Goal: Information Seeking & Learning: Learn about a topic

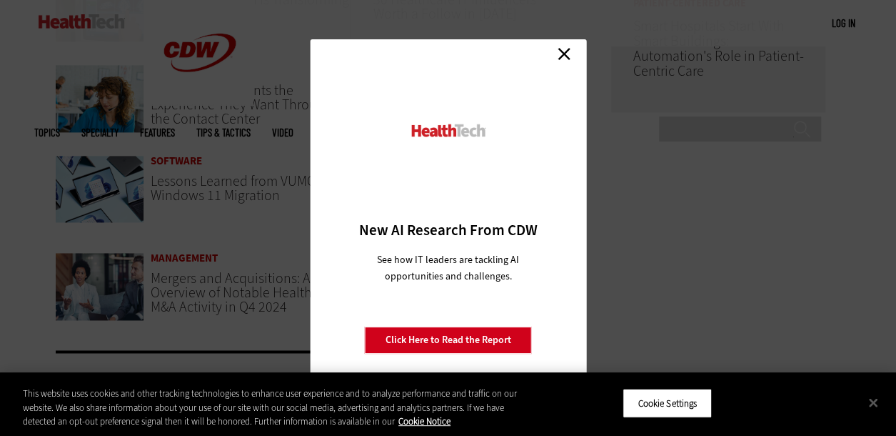
scroll to position [1201, 0]
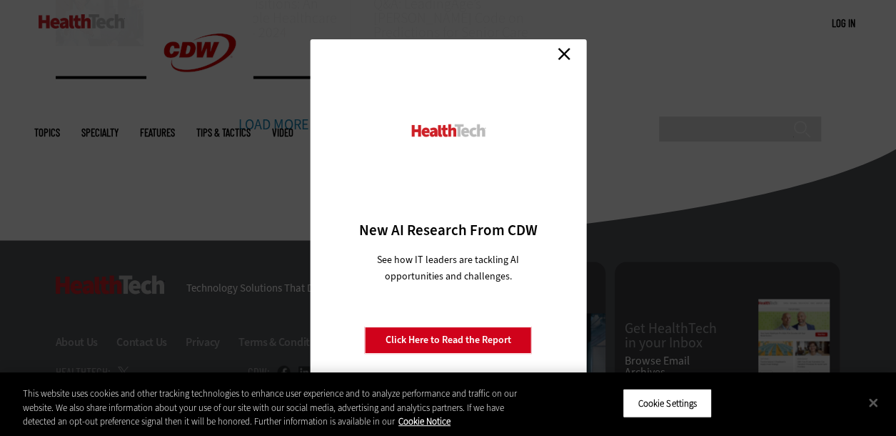
click at [112, 176] on div "Close New AI Research From CDW See how IT leaders are tackling AI opportunities…" at bounding box center [448, 218] width 896 height 436
click at [573, 56] on link "Close" at bounding box center [563, 53] width 21 height 21
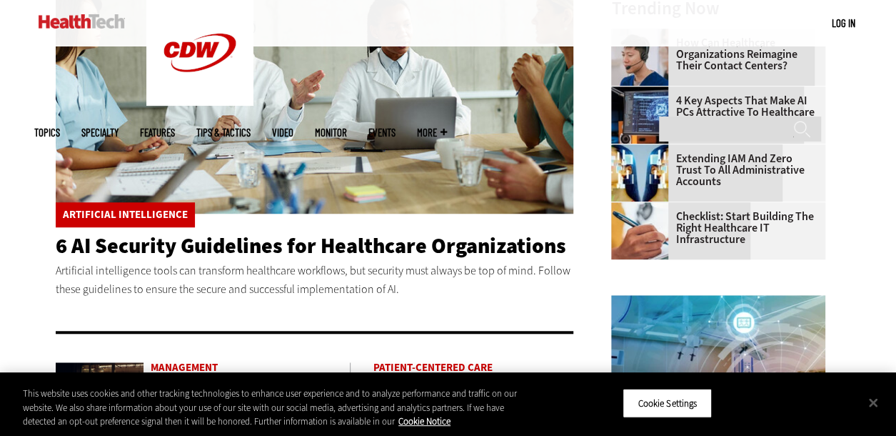
scroll to position [404, 0]
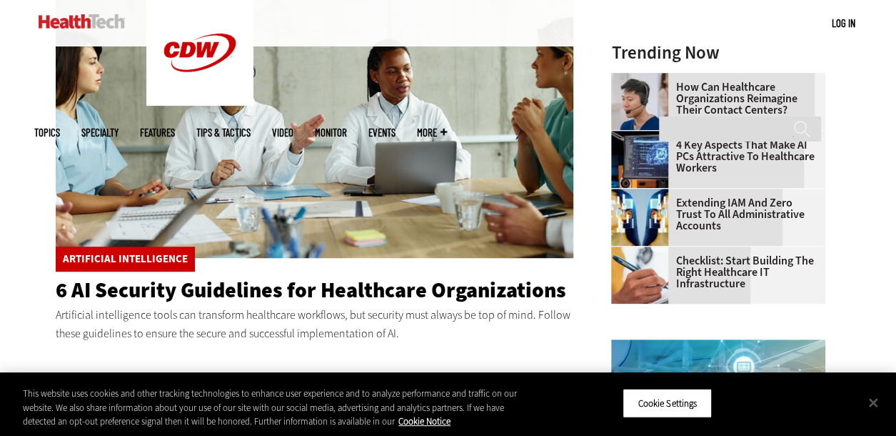
click at [206, 311] on p "Artificial intelligence tools can transform healthcare workflows, but security …" at bounding box center [315, 324] width 518 height 36
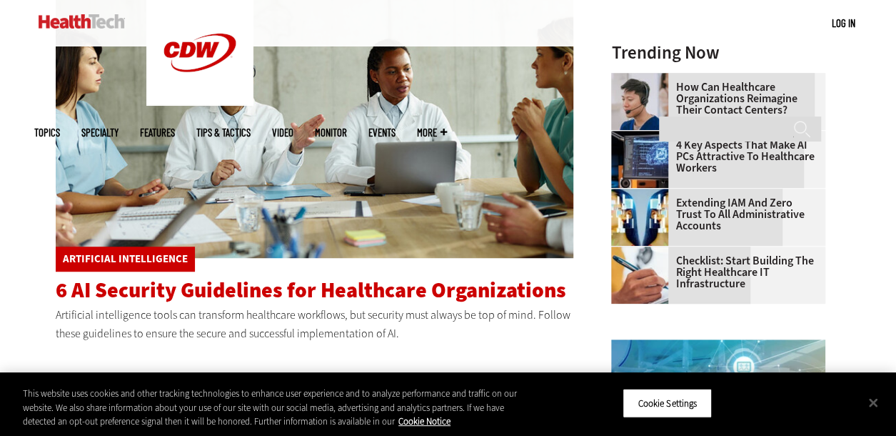
click at [191, 299] on span "6 AI Security Guidelines for Healthcare Organizations" at bounding box center [311, 290] width 511 height 29
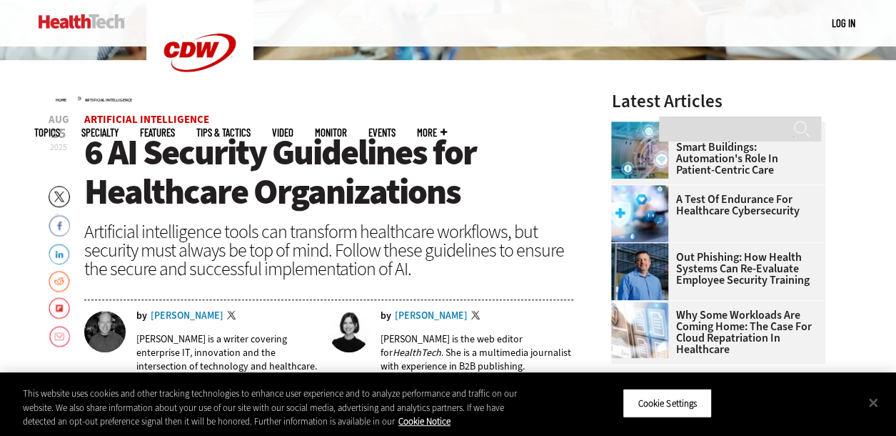
scroll to position [378, 0]
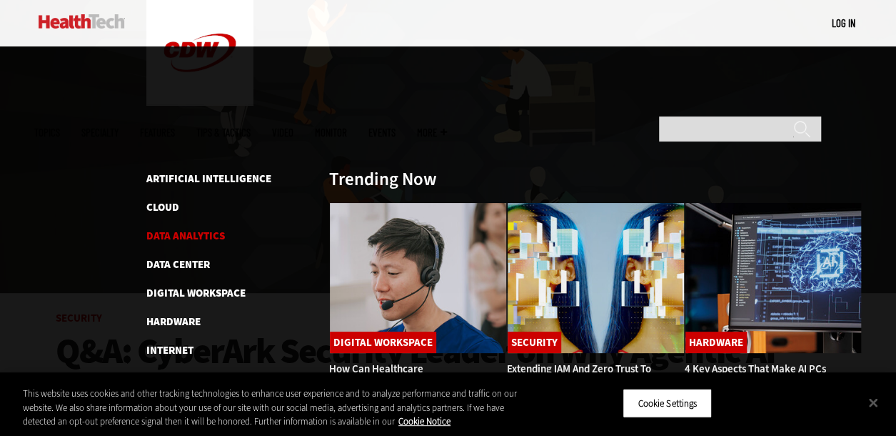
scroll to position [146, 0]
click at [194, 171] on link "Artificial Intelligence" at bounding box center [208, 178] width 125 height 14
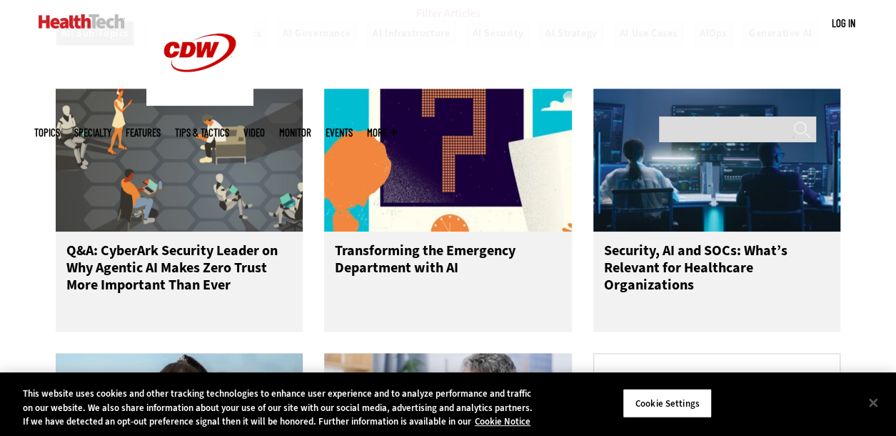
scroll to position [630, 0]
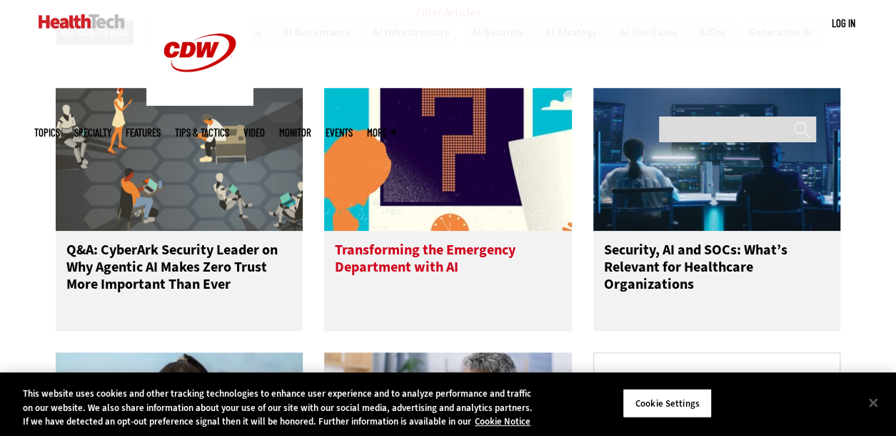
click at [372, 278] on h3 "Transforming the Emergency Department with AI" at bounding box center [448, 269] width 226 height 57
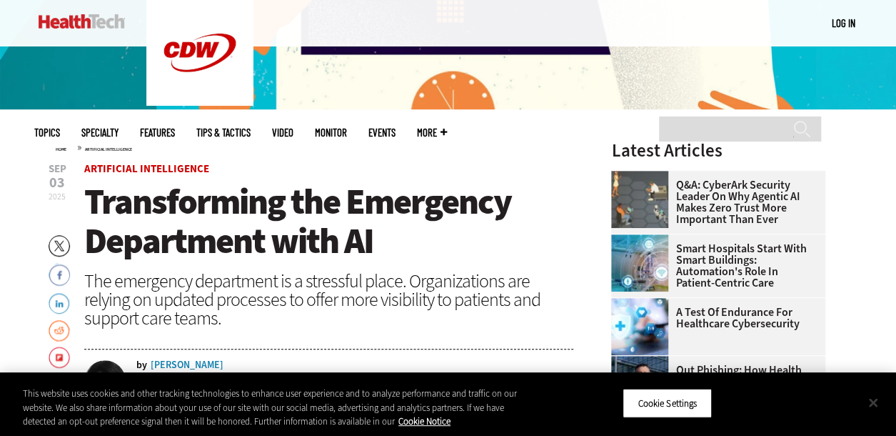
click at [873, 397] on button "Close" at bounding box center [873, 401] width 31 height 31
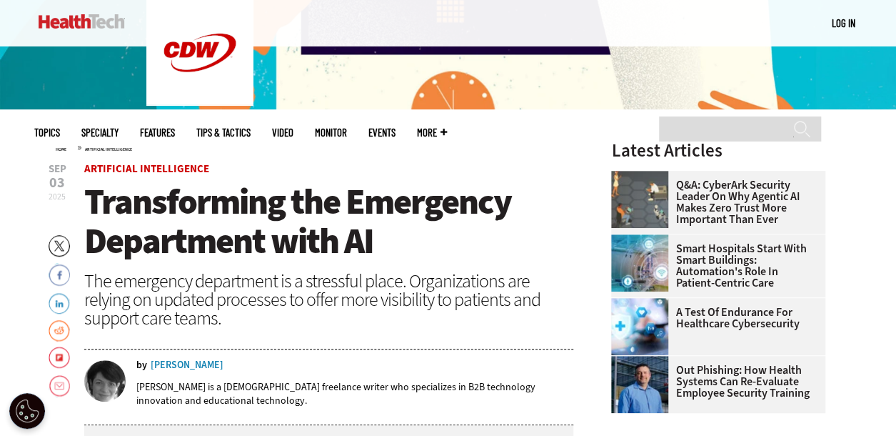
click at [171, 361] on div "Erika Gimbel" at bounding box center [187, 365] width 73 height 10
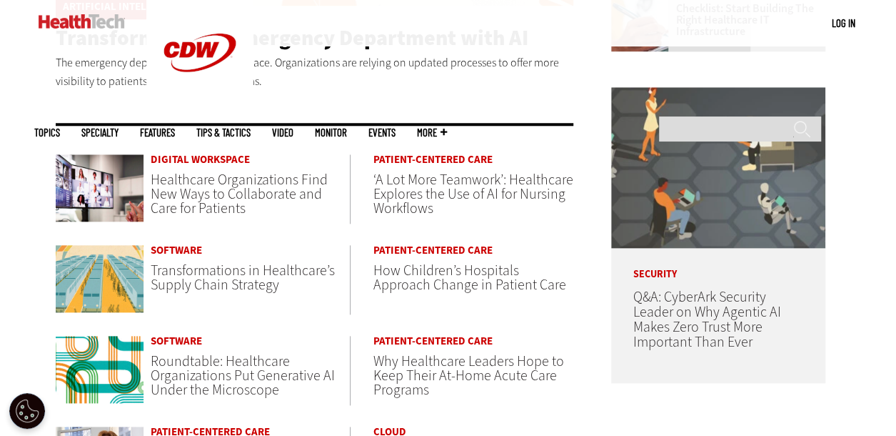
scroll to position [658, 0]
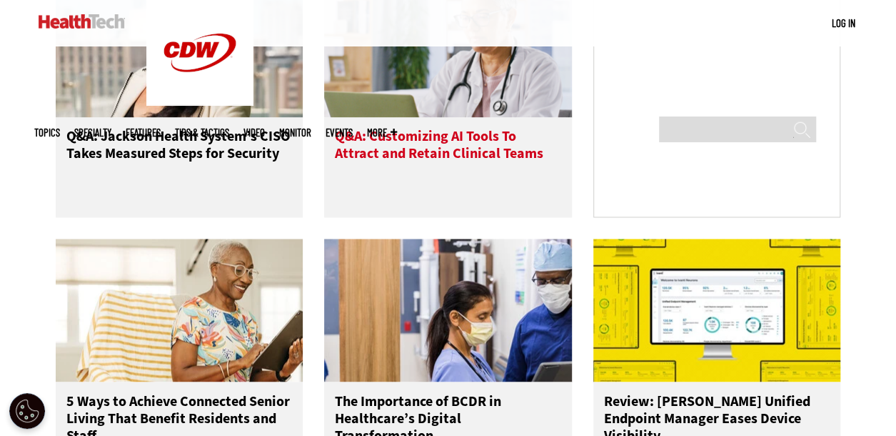
scroll to position [1080, 0]
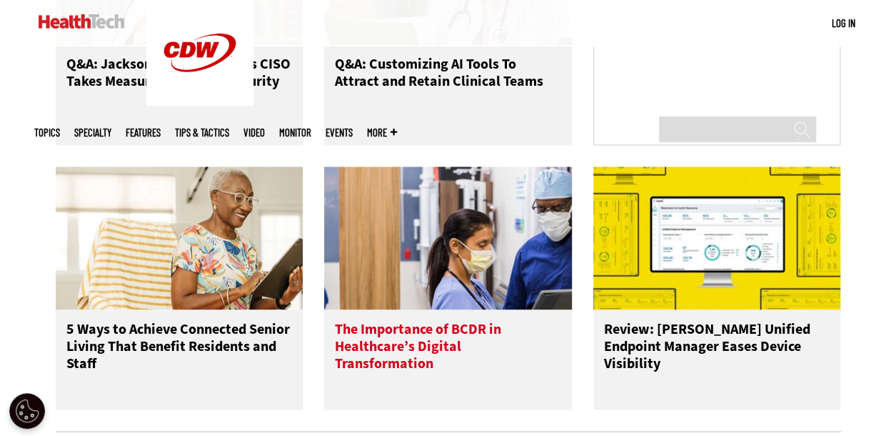
click at [395, 295] on img at bounding box center [448, 237] width 248 height 143
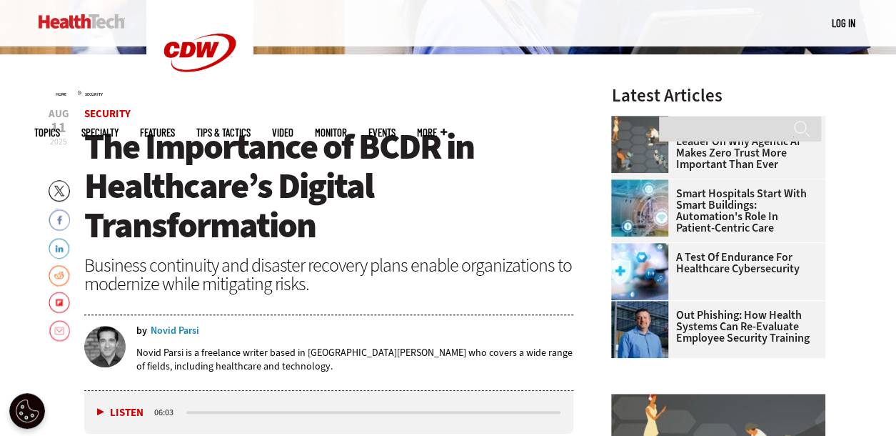
scroll to position [391, 0]
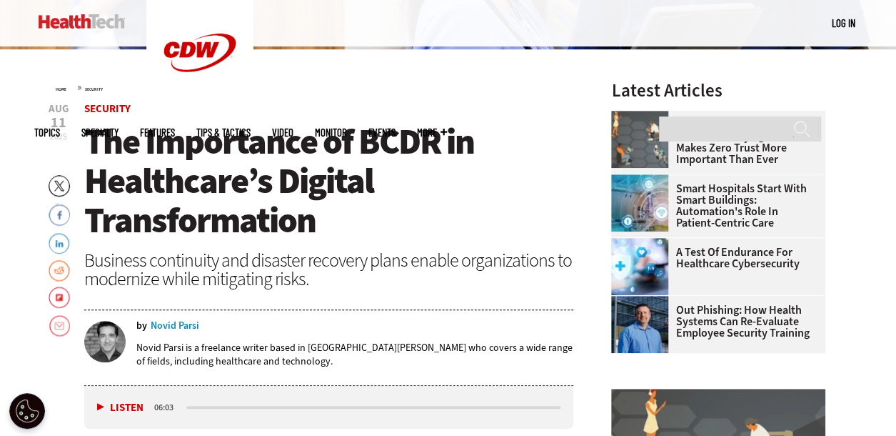
click at [189, 323] on div "Novid Parsi" at bounding box center [175, 326] width 49 height 10
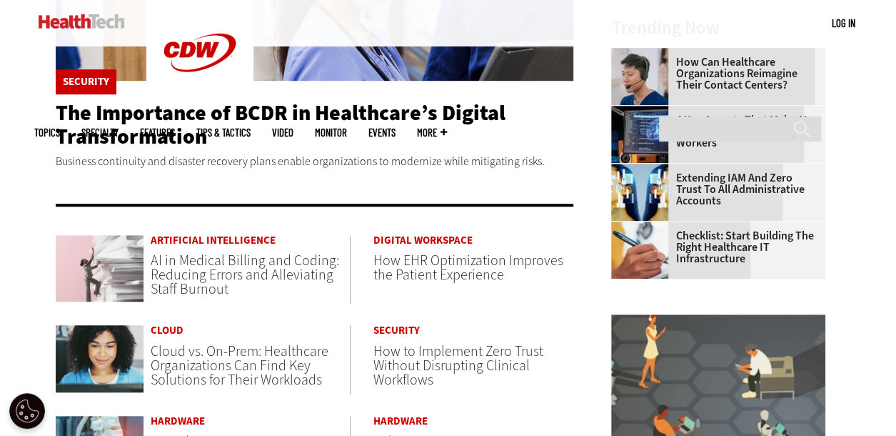
scroll to position [430, 0]
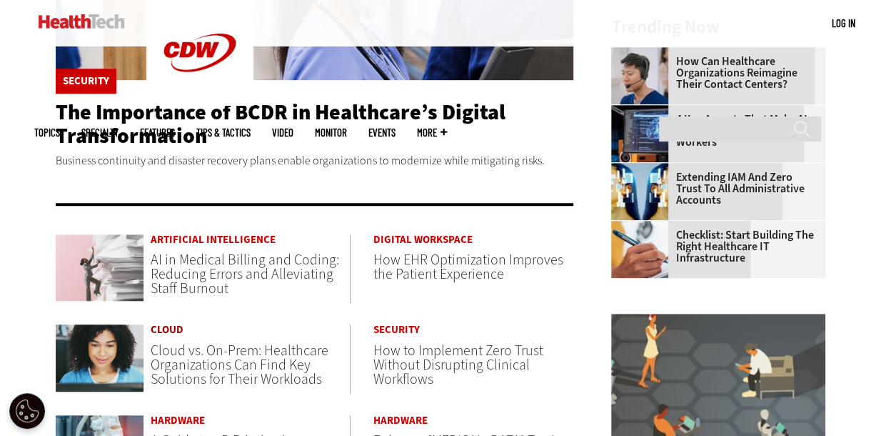
click at [170, 331] on link "Cloud" at bounding box center [250, 329] width 199 height 11
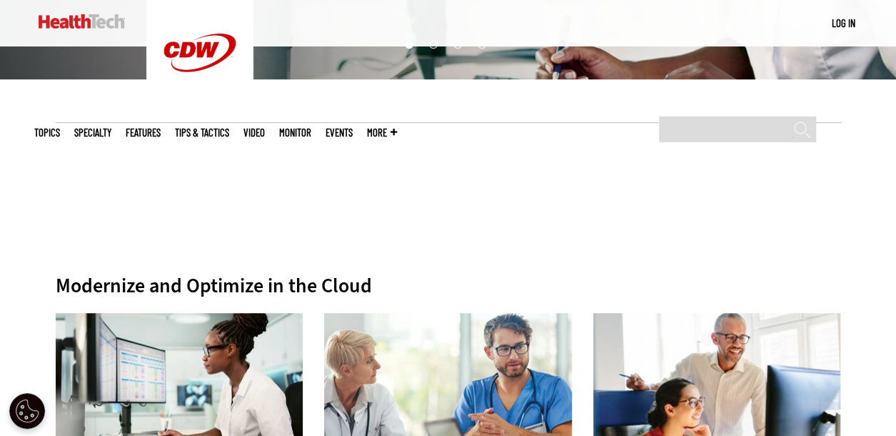
scroll to position [351, 0]
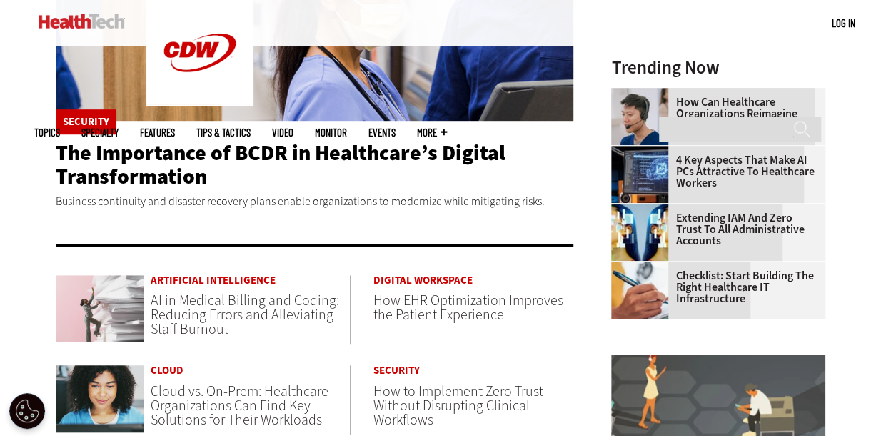
scroll to position [316, 0]
